Goal: Information Seeking & Learning: Find specific fact

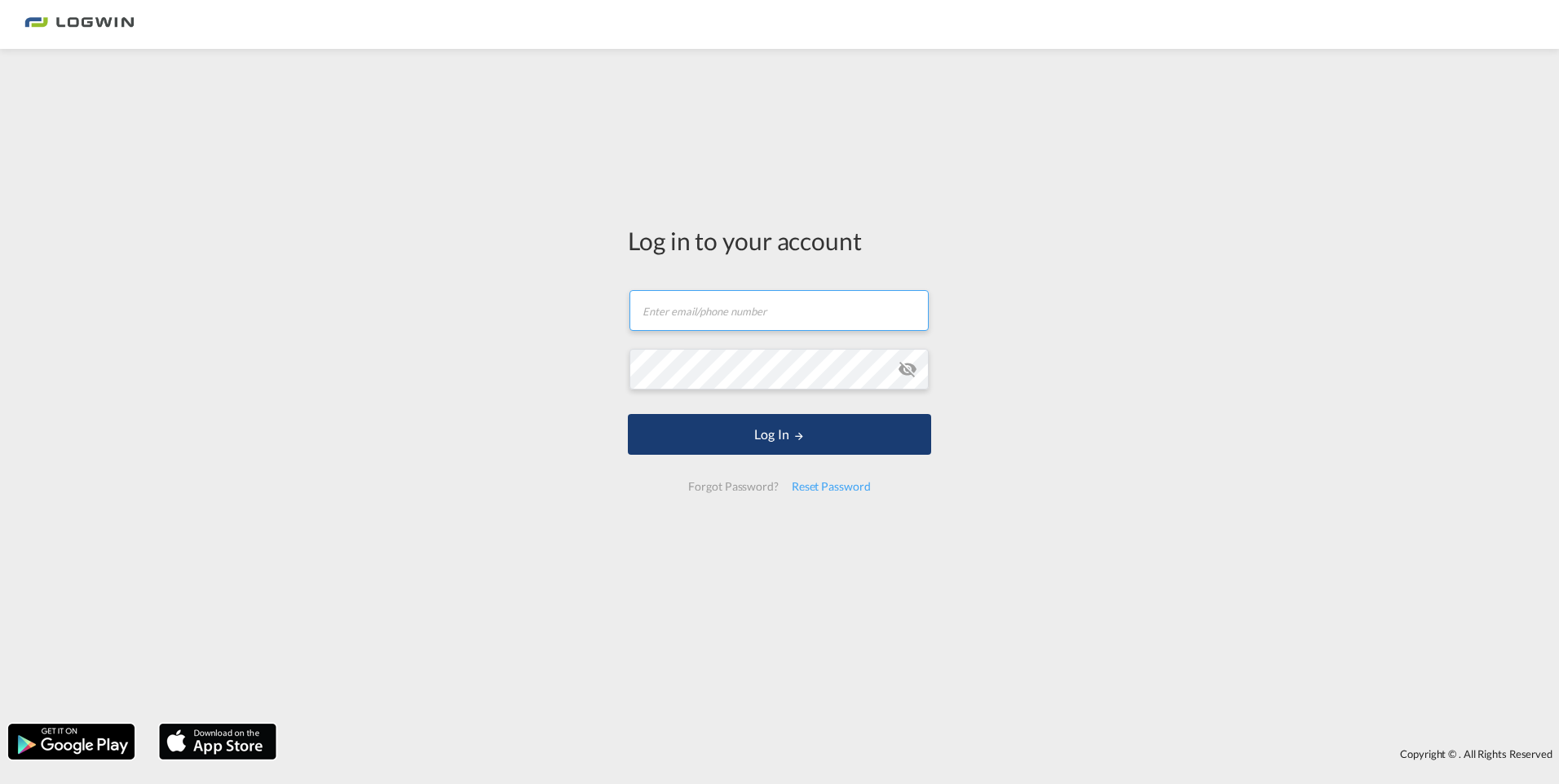
type input "[PERSON_NAME][EMAIL_ADDRESS][PERSON_NAME][DOMAIN_NAME]"
click at [759, 447] on button "Log In" at bounding box center [779, 434] width 304 height 41
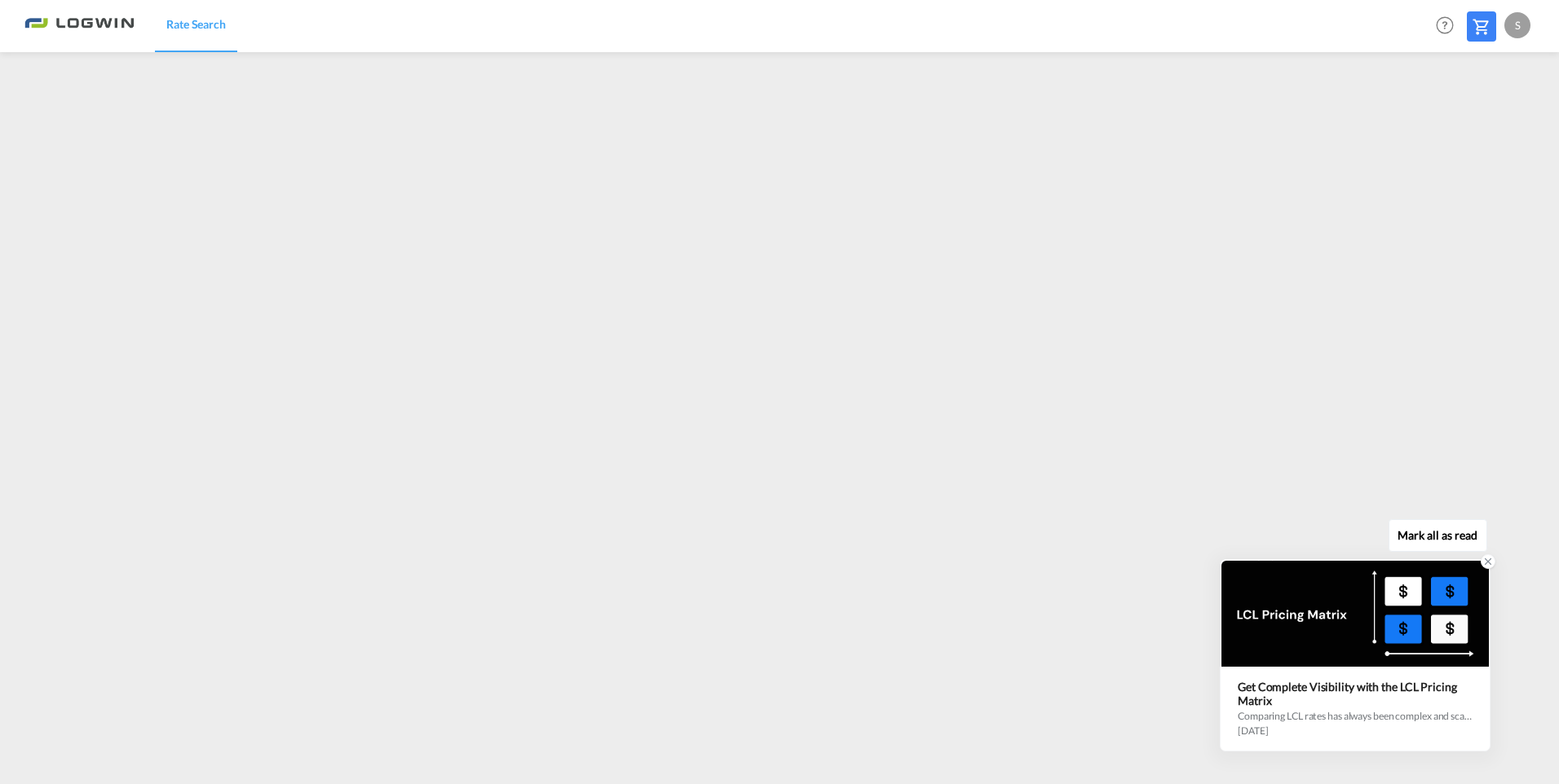
click at [1491, 566] on icon at bounding box center [1488, 562] width 12 height 12
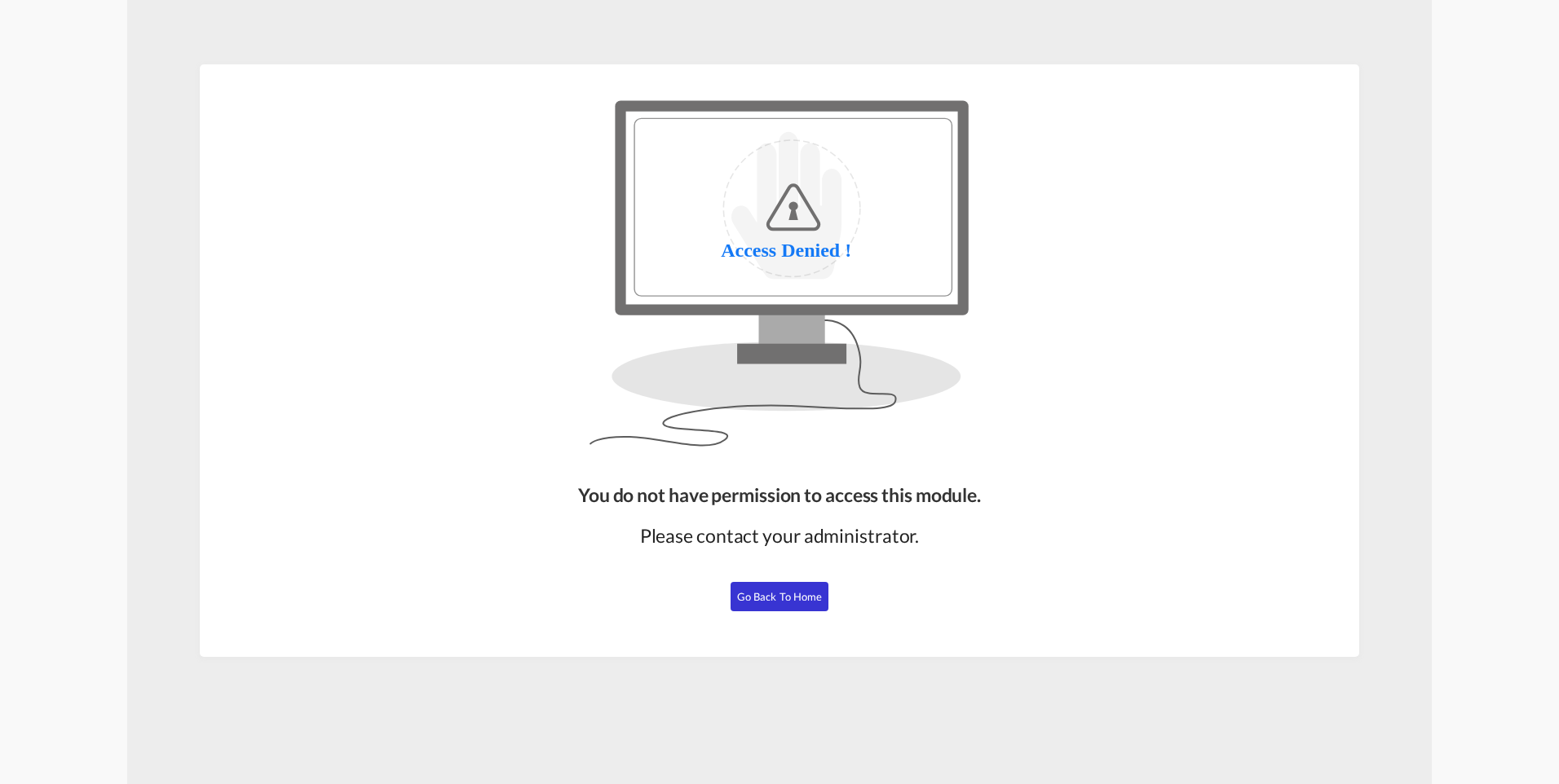
drag, startPoint x: 782, startPoint y: 595, endPoint x: 799, endPoint y: 574, distance: 27.0
click at [783, 594] on span "Go Back to Home" at bounding box center [780, 596] width 86 height 13
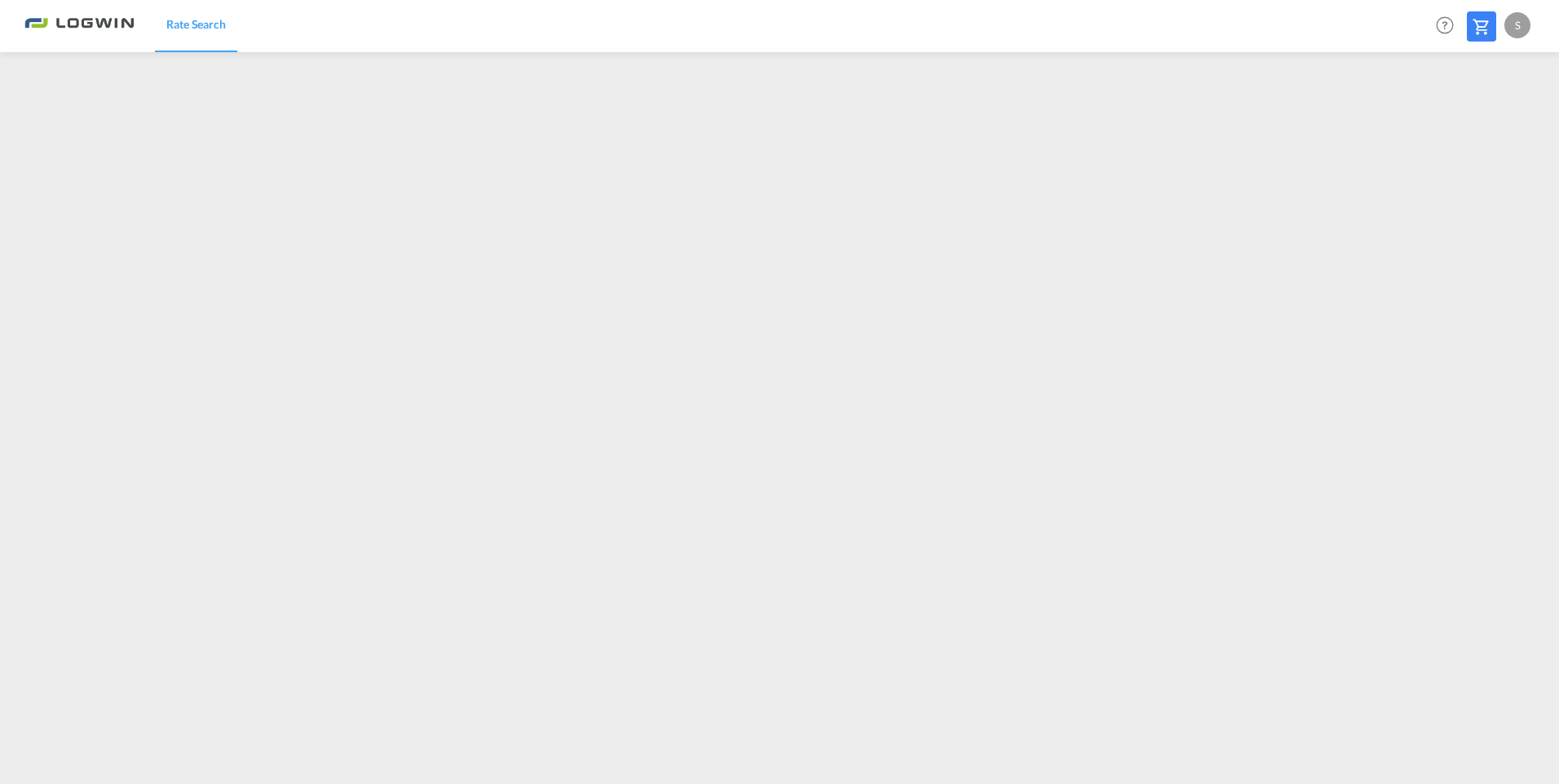
drag, startPoint x: 1350, startPoint y: 28, endPoint x: 1307, endPoint y: 26, distance: 43.0
click at [1307, 26] on div "Rate Search Help Resources Product Release S My Profile Logout" at bounding box center [780, 25] width 1510 height 50
